Goal: Find specific page/section: Find specific page/section

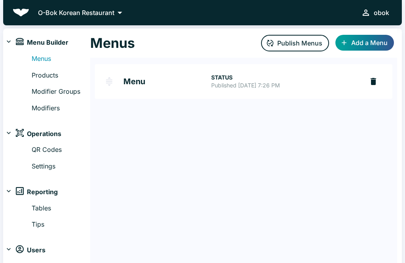
click at [58, 41] on span "Menu Builder" at bounding box center [48, 43] width 42 height 10
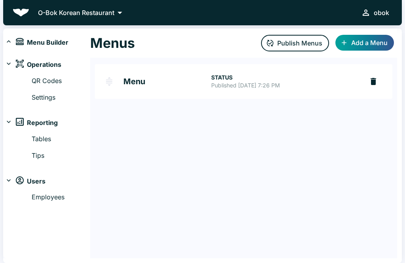
click at [76, 10] on p "O-Bok Korean Restaurant" at bounding box center [76, 13] width 76 height 10
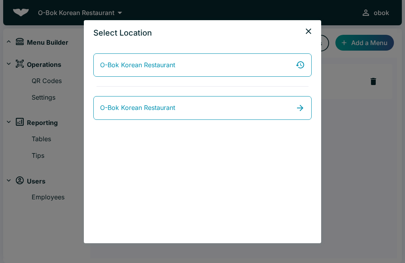
click at [308, 32] on icon "close" at bounding box center [309, 32] width 10 height 10
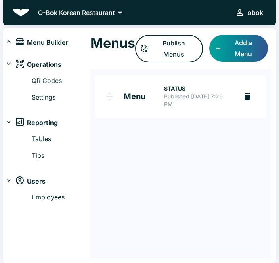
click at [112, 43] on h1 "Menus" at bounding box center [112, 43] width 45 height 17
click at [122, 11] on icon at bounding box center [119, 12] width 11 height 11
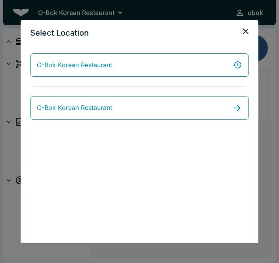
click at [241, 25] on button "close" at bounding box center [246, 31] width 16 height 16
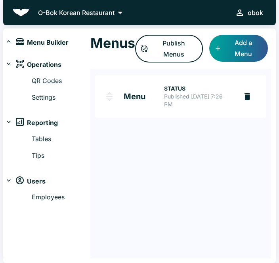
click at [248, 27] on div "O-Bok Korean Restaurant obok Menu Builder Menus Products Modifier Groups Modifi…" at bounding box center [139, 131] width 279 height 263
click at [44, 183] on span "Users" at bounding box center [36, 182] width 19 height 10
click at [44, 179] on span "Users" at bounding box center [36, 182] width 19 height 10
click at [57, 194] on link "Employees" at bounding box center [61, 197] width 59 height 10
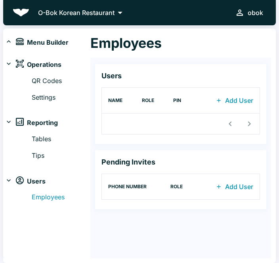
click at [55, 44] on span "Menu Builder" at bounding box center [48, 43] width 42 height 10
